Goal: Check status

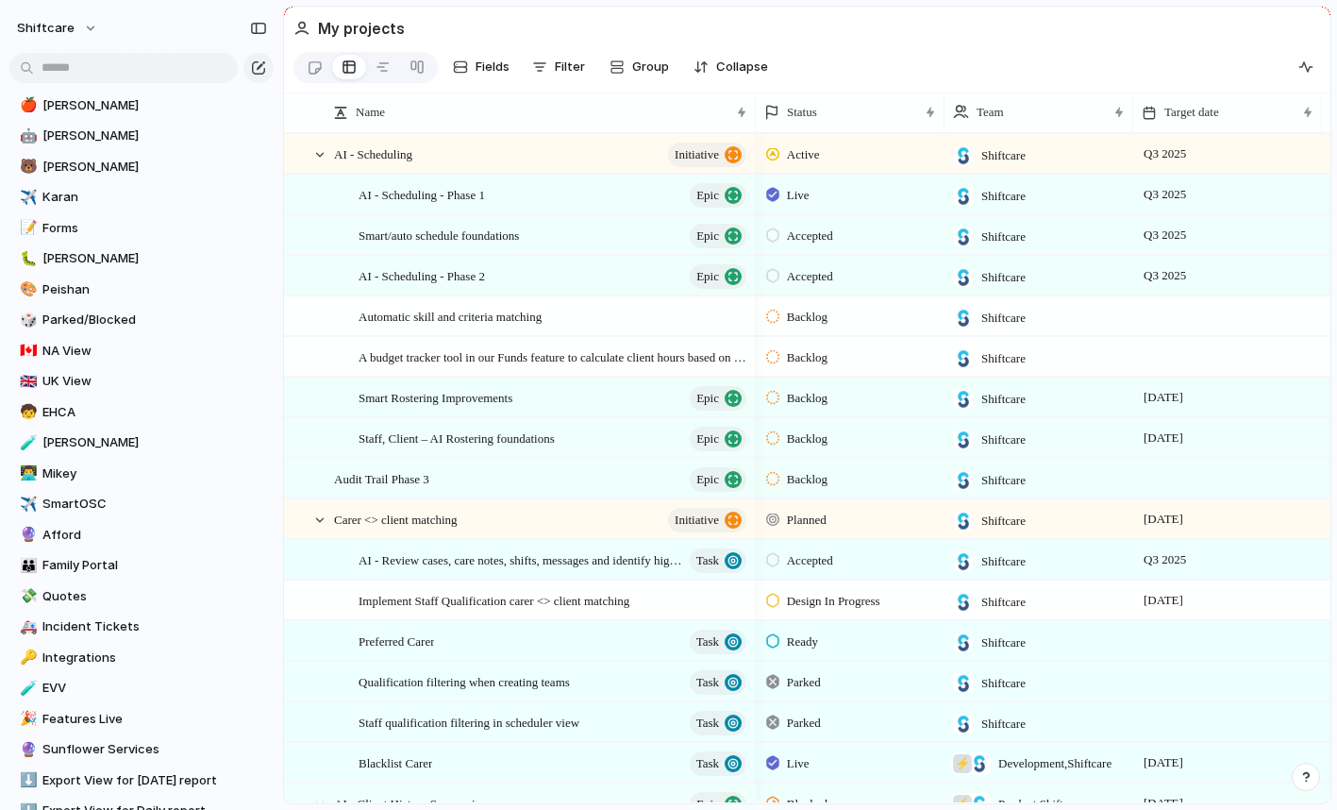
scroll to position [765, 0]
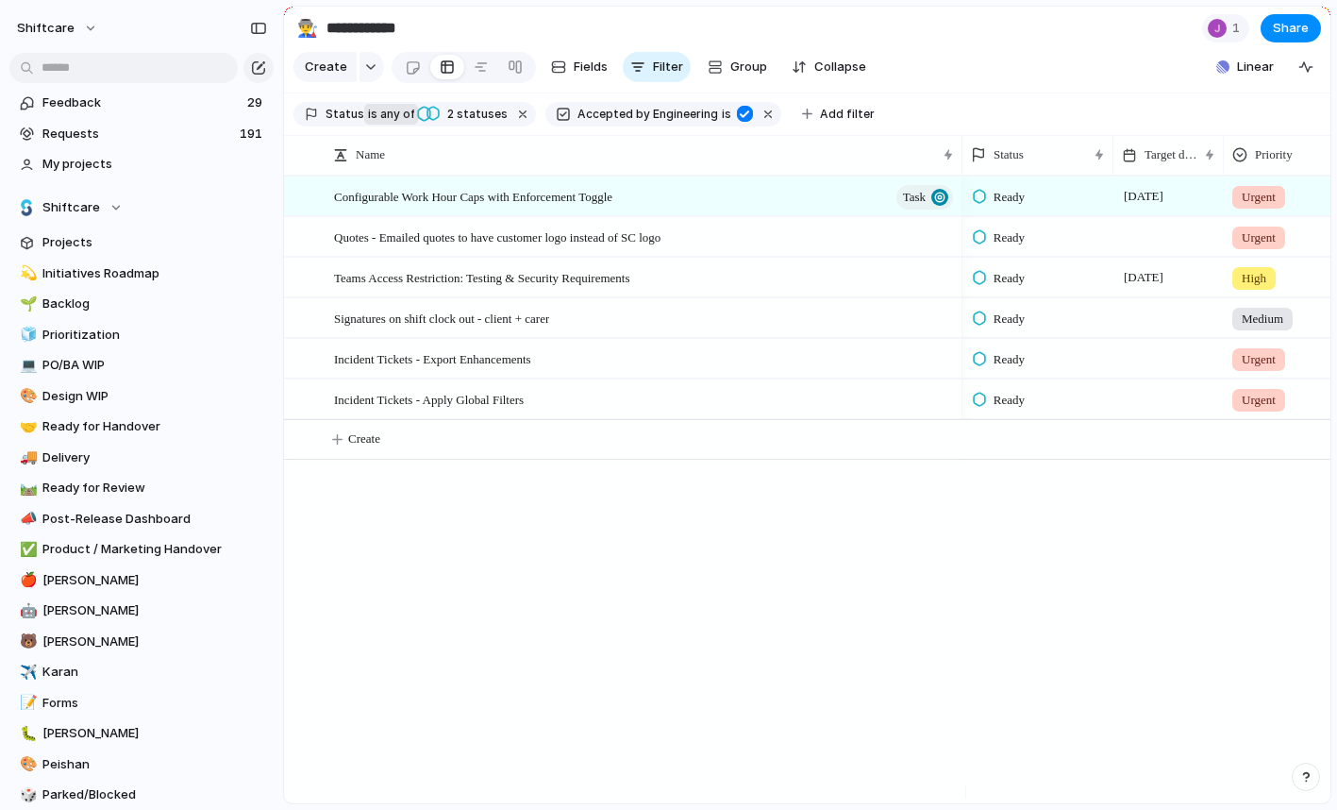
click at [368, 123] on span "is" at bounding box center [372, 114] width 9 height 17
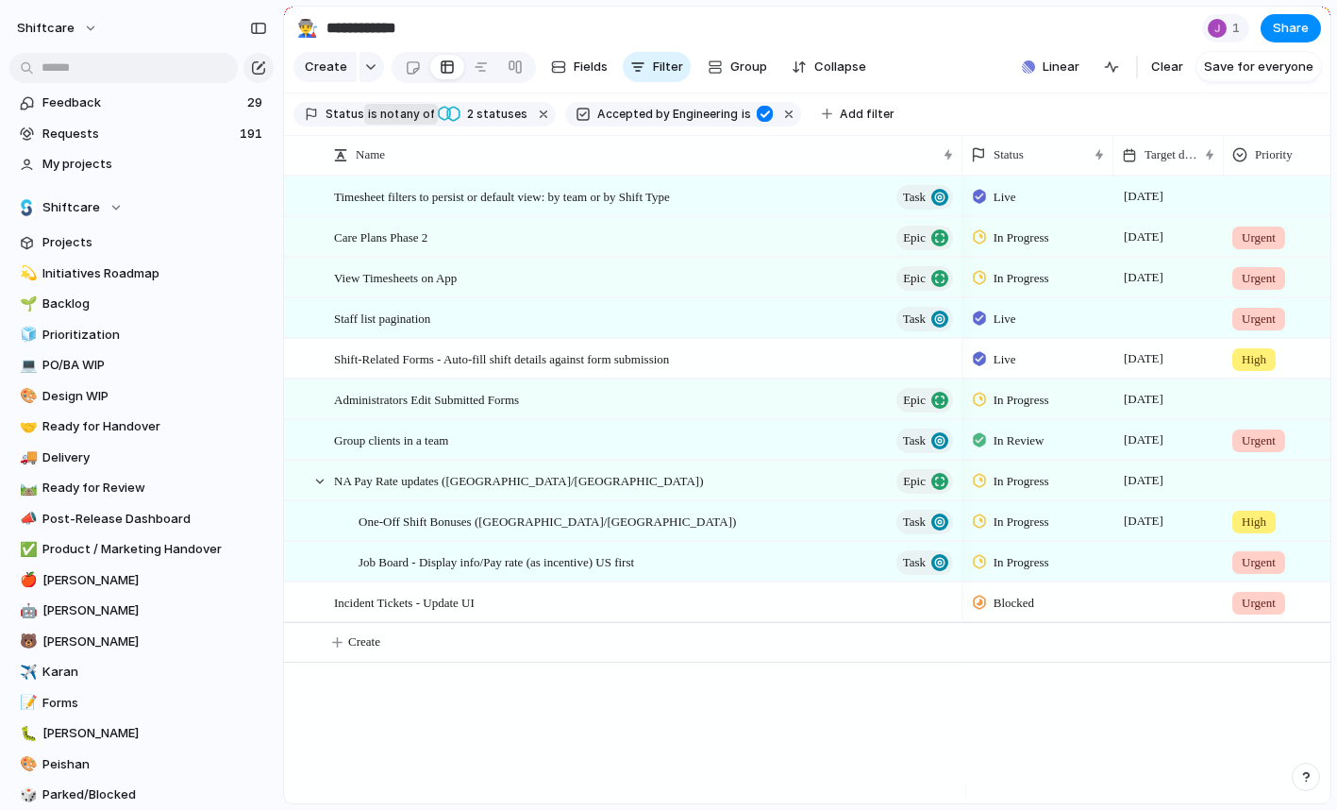
click at [364, 125] on button "is not any of" at bounding box center [401, 114] width 74 height 21
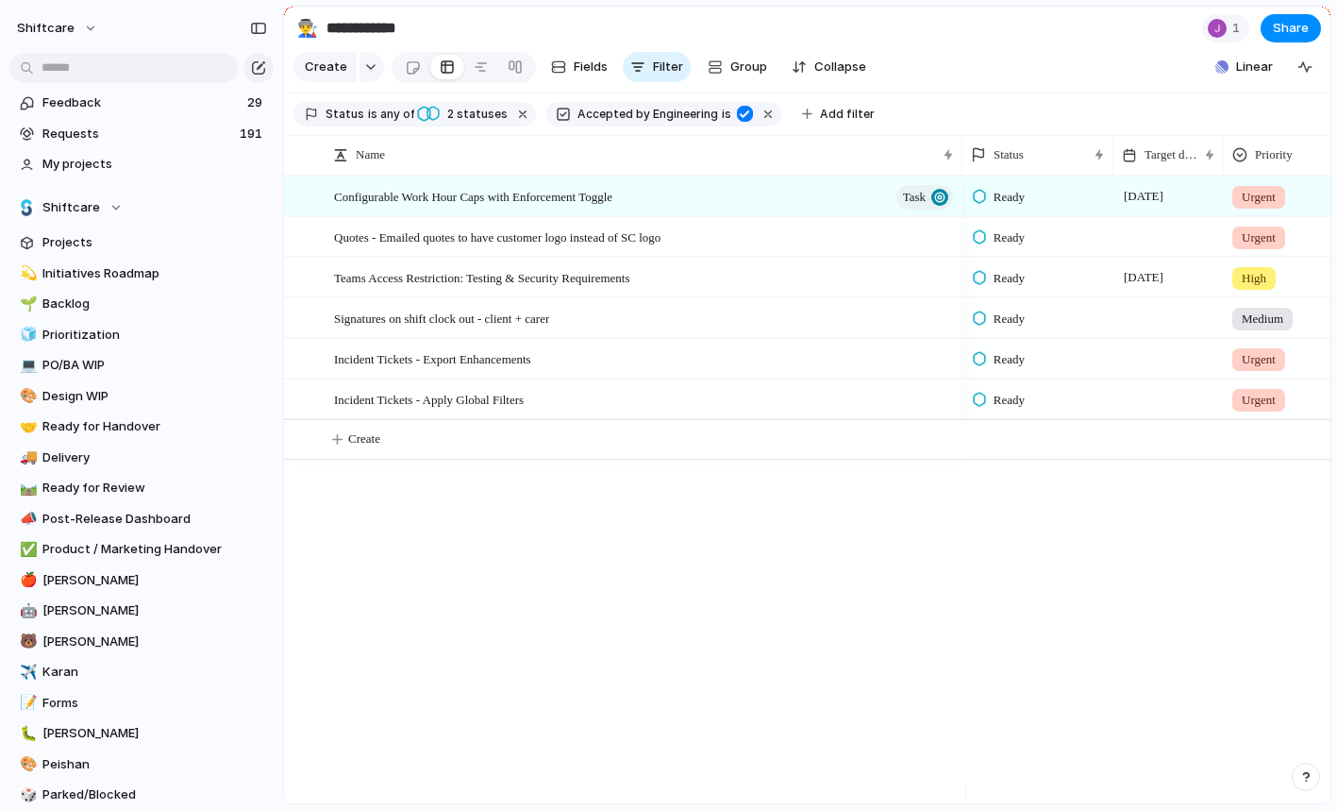
click at [319, 123] on div "Status" at bounding box center [334, 114] width 59 height 17
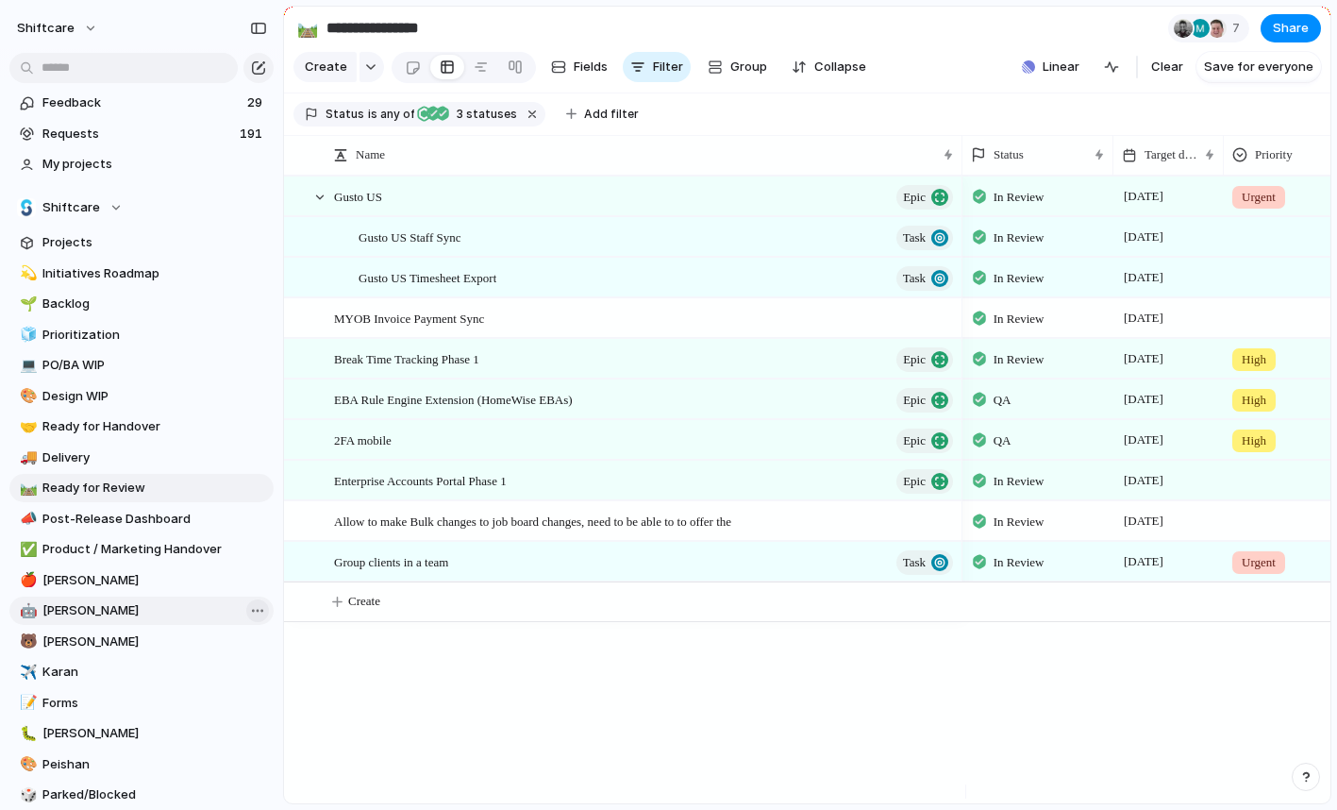
scroll to position [765, 0]
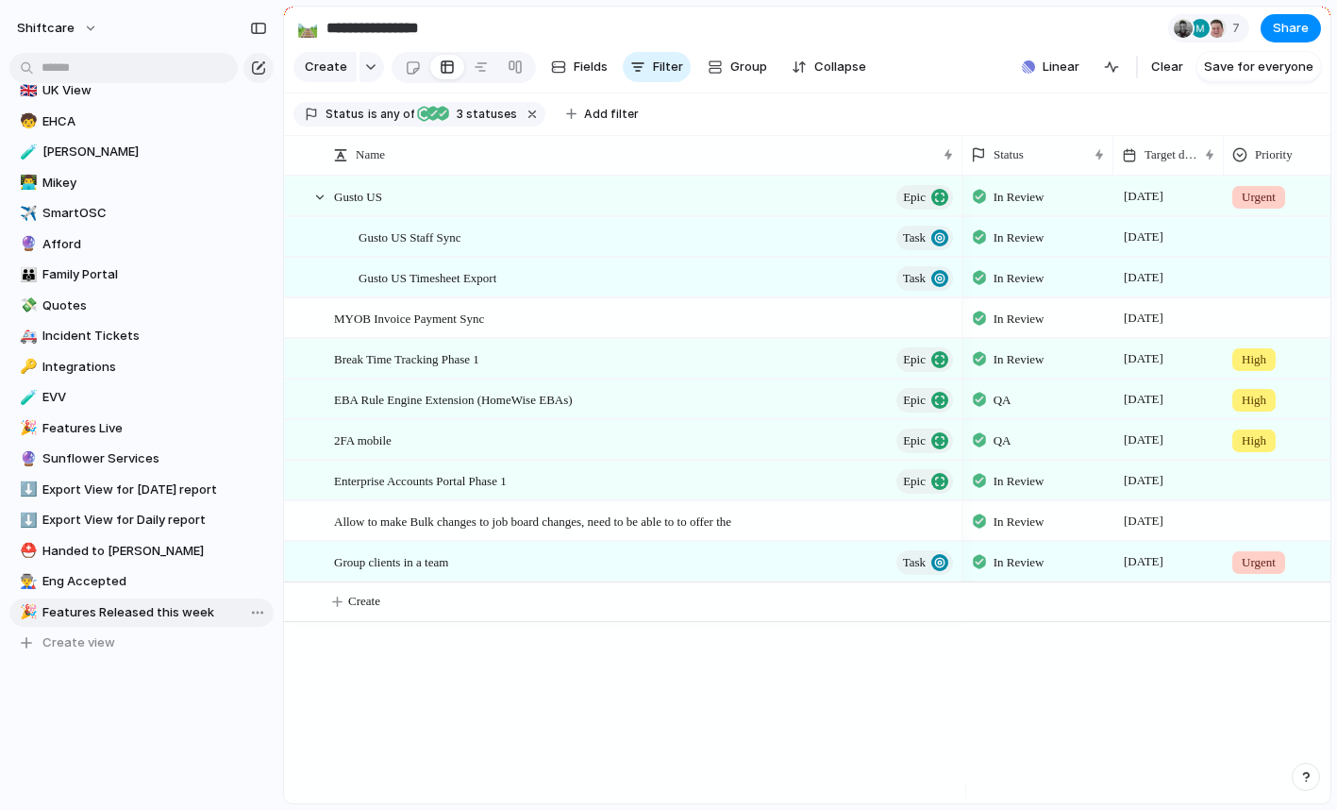
click at [97, 612] on span "Features Released this week" at bounding box center [154, 612] width 225 height 19
type input "**********"
